Goal: Check status: Check status

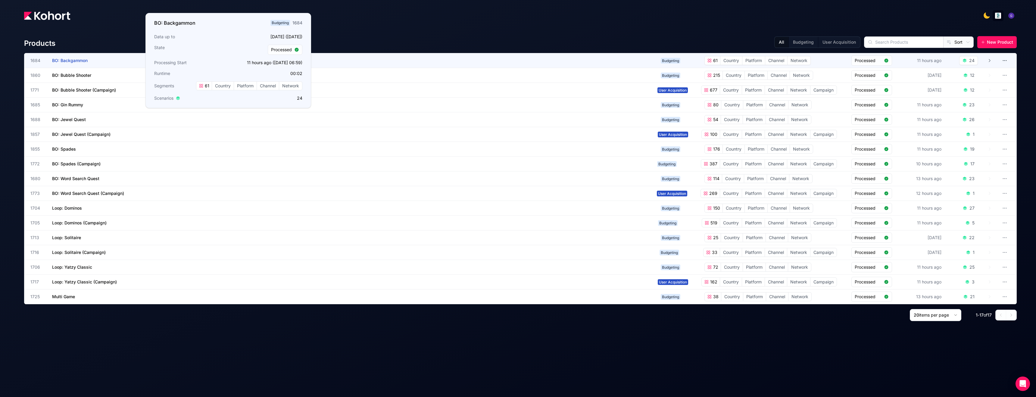
click at [62, 60] on span "BO: Backgammon" at bounding box center [70, 60] width 36 height 5
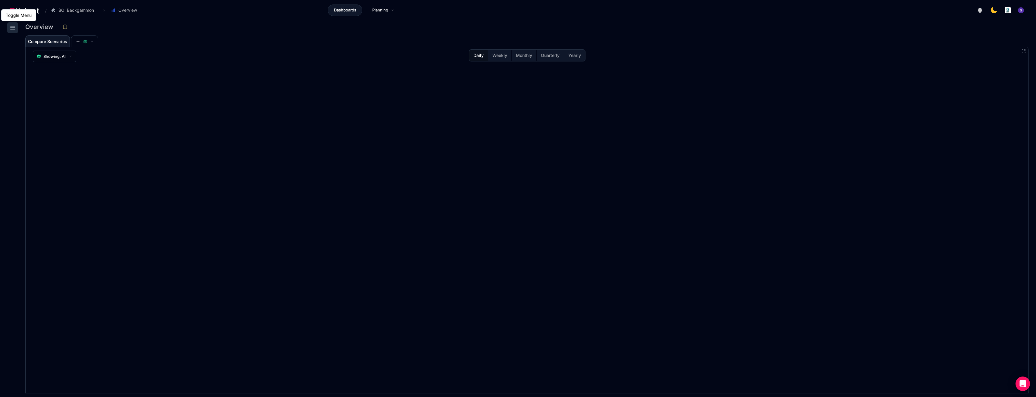
click at [8, 26] on button at bounding box center [12, 27] width 11 height 11
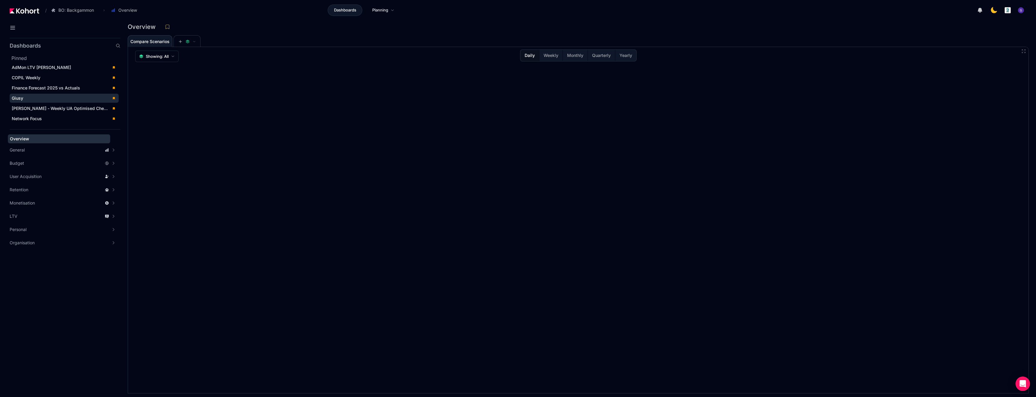
click at [35, 99] on div "Giusy" at bounding box center [60, 98] width 96 height 6
